Goal: Navigation & Orientation: Find specific page/section

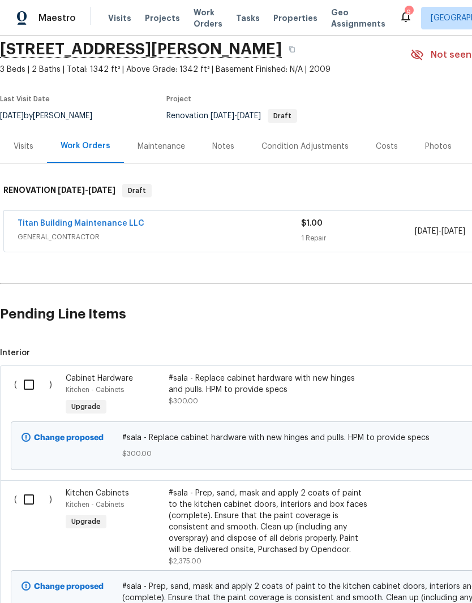
scroll to position [43, 0]
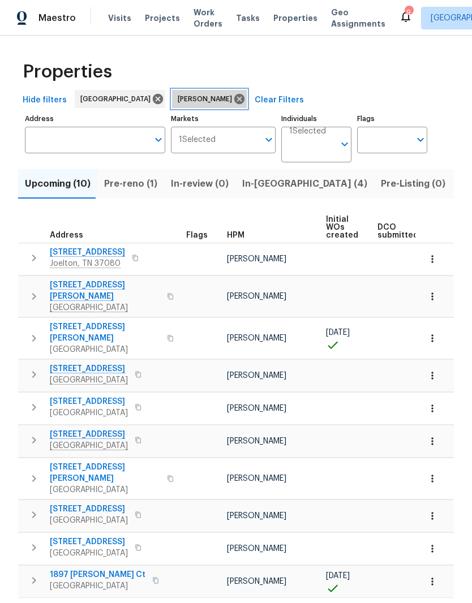
click at [234, 102] on icon at bounding box center [239, 99] width 10 height 10
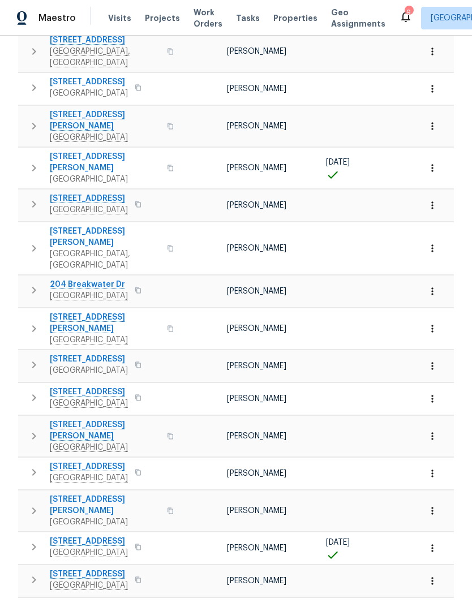
scroll to position [46, 0]
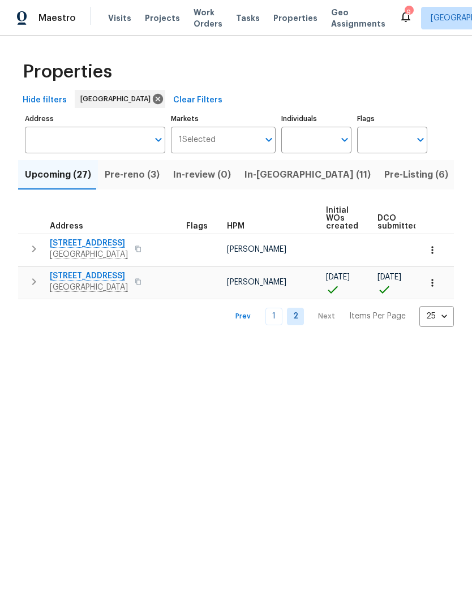
click at [278, 320] on link "1" at bounding box center [273, 317] width 17 height 18
